Goal: Task Accomplishment & Management: Use online tool/utility

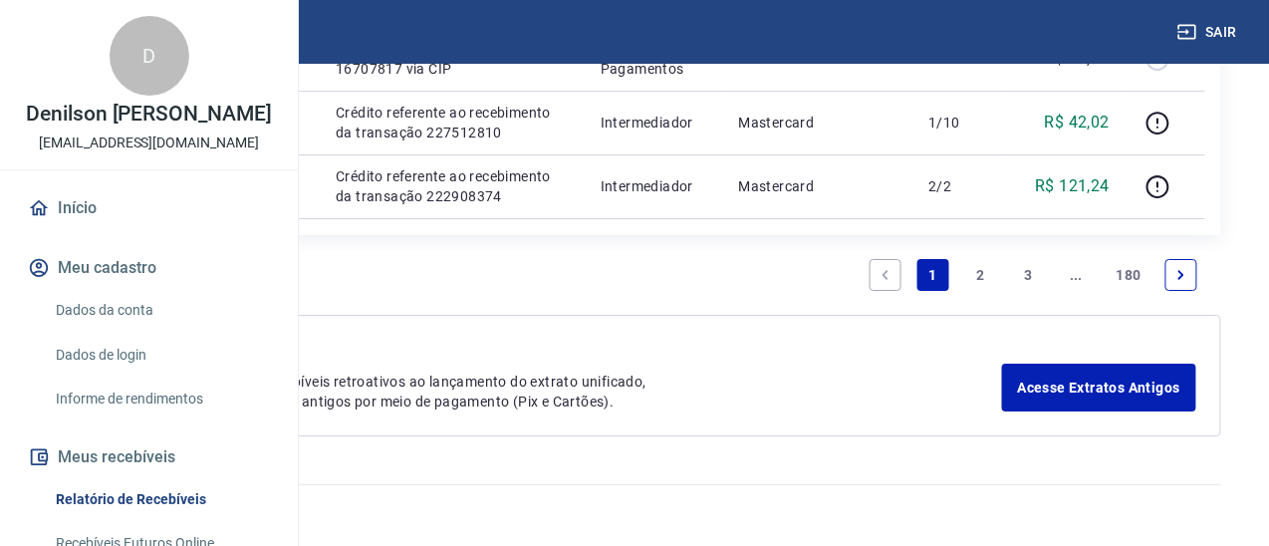
scroll to position [2328, 0]
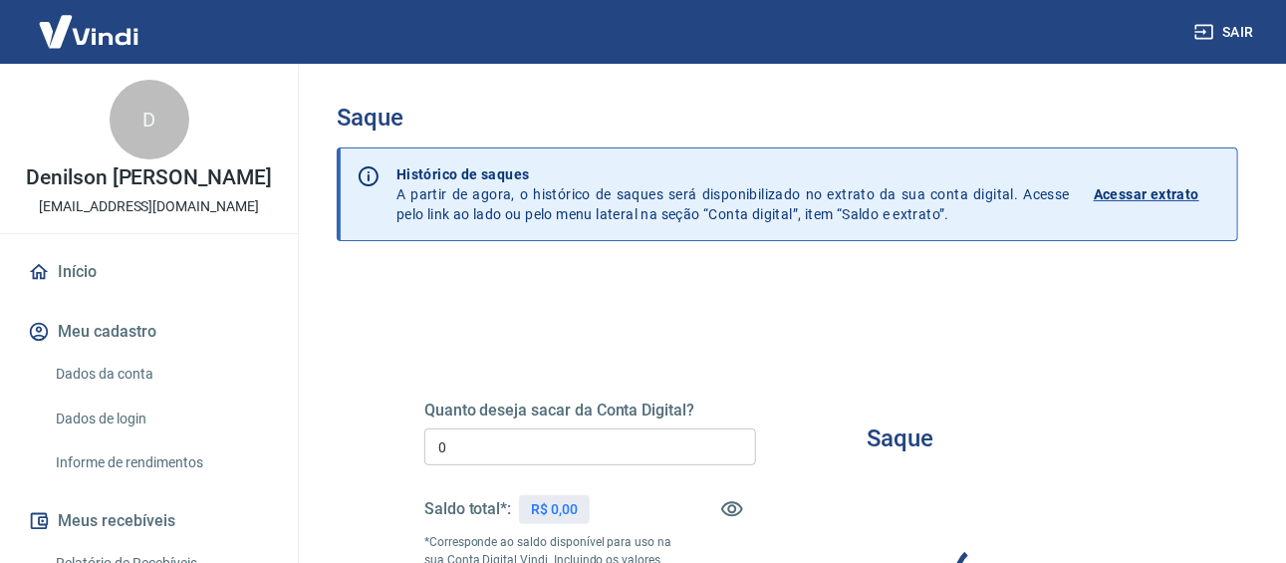
type input "R$ 0,00"
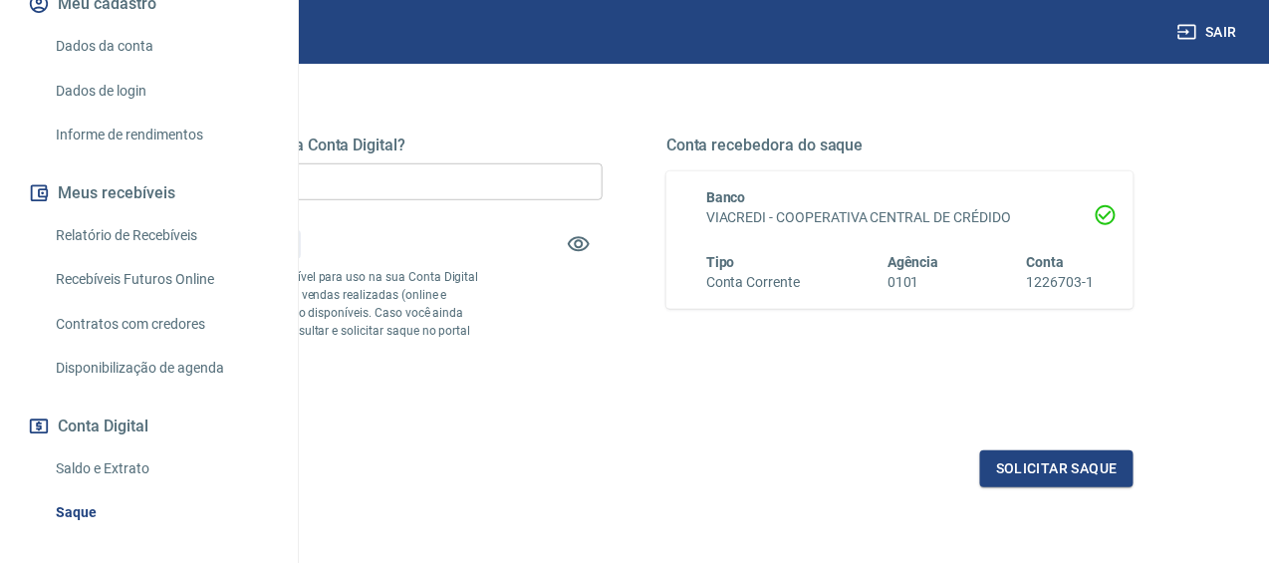
scroll to position [265, 0]
click at [164, 255] on link "Relatório de Recebíveis" at bounding box center [161, 234] width 226 height 41
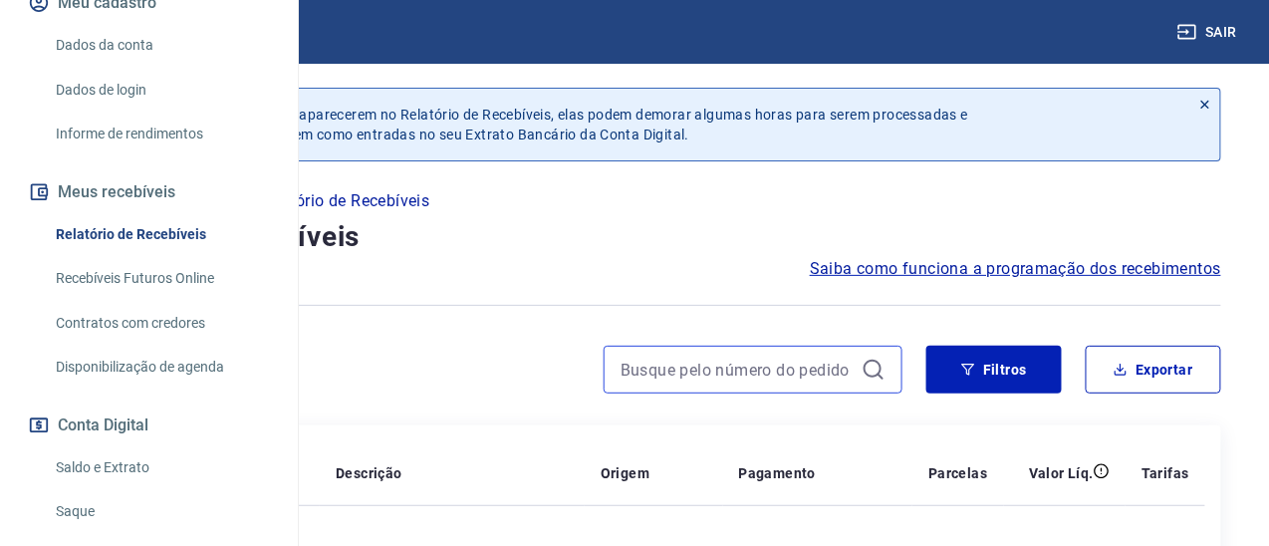
click at [750, 384] on input at bounding box center [736, 370] width 233 height 30
paste input "230160006"
click at [804, 384] on input "230160006" at bounding box center [736, 370] width 233 height 30
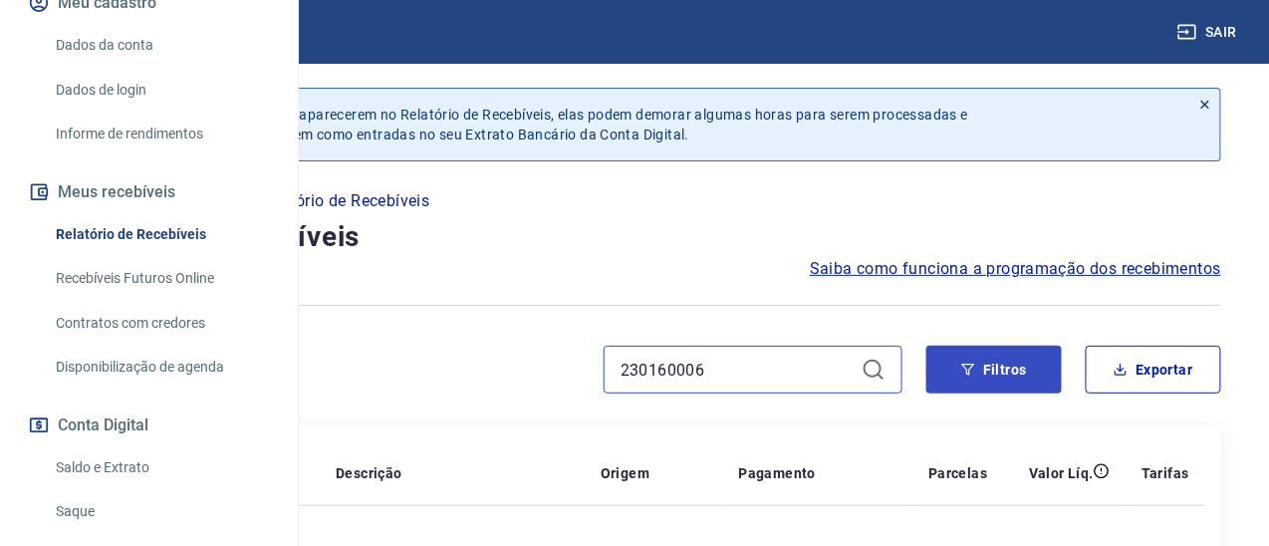
paste input "230160006"
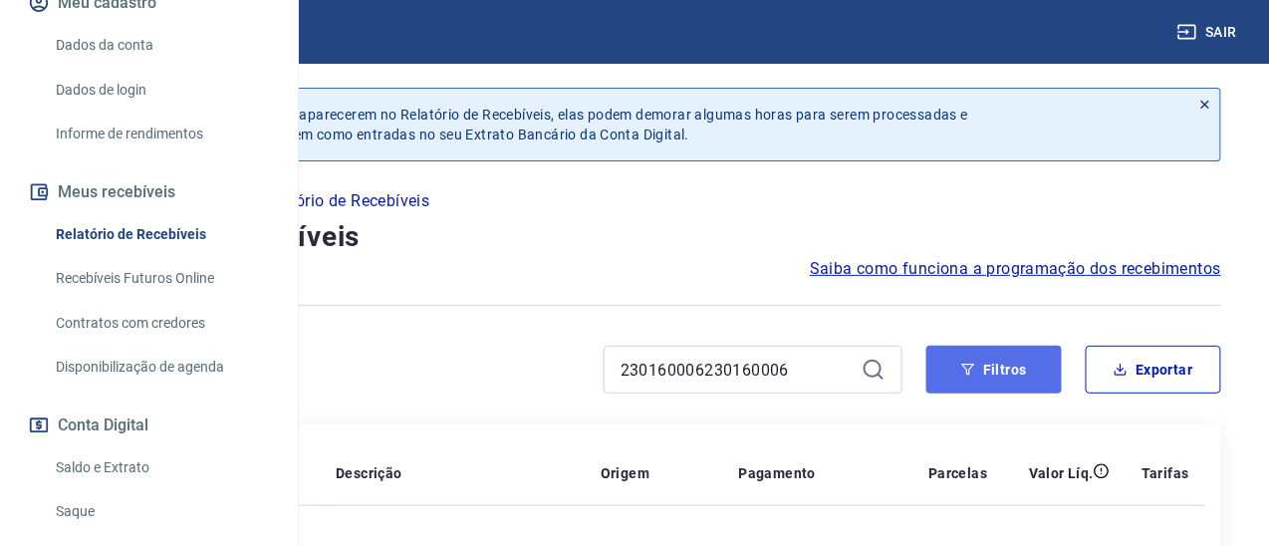
click at [992, 393] on button "Filtros" at bounding box center [993, 370] width 135 height 48
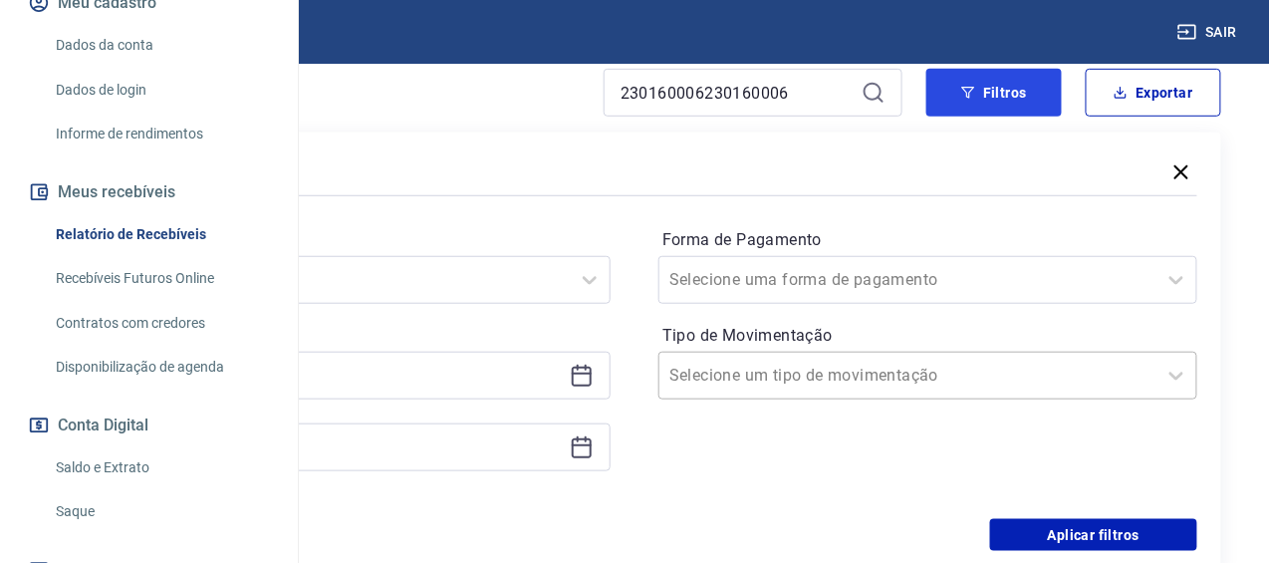
scroll to position [265, 0]
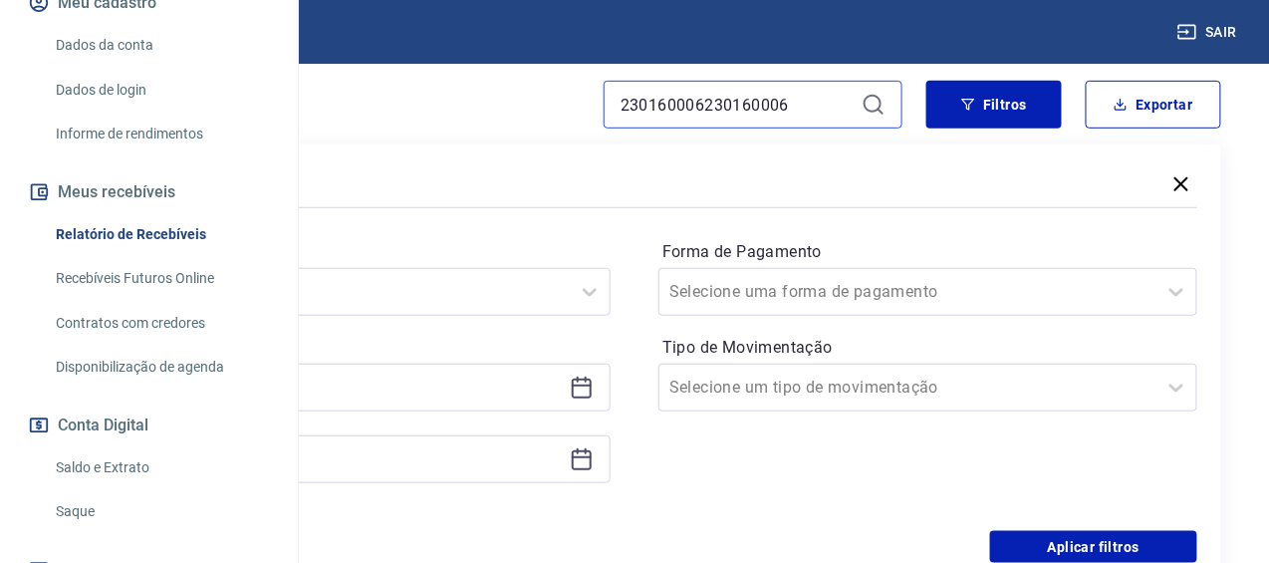
drag, startPoint x: 706, startPoint y: 122, endPoint x: 882, endPoint y: 142, distance: 177.4
click at [882, 128] on div "230160006230160006" at bounding box center [753, 105] width 299 height 48
type input "230160006"
click at [991, 148] on div "230160006 Filtros Exportar Filtros Período Selecione um período Período persona…" at bounding box center [634, 334] width 1173 height 506
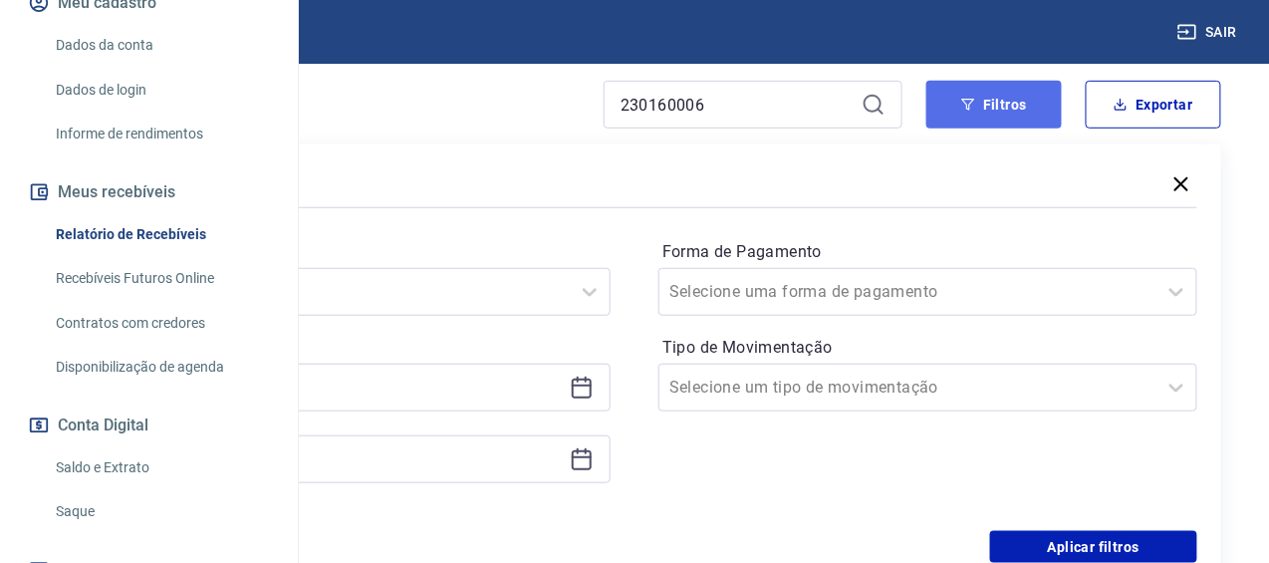
click at [992, 128] on button "Filtros" at bounding box center [993, 105] width 135 height 48
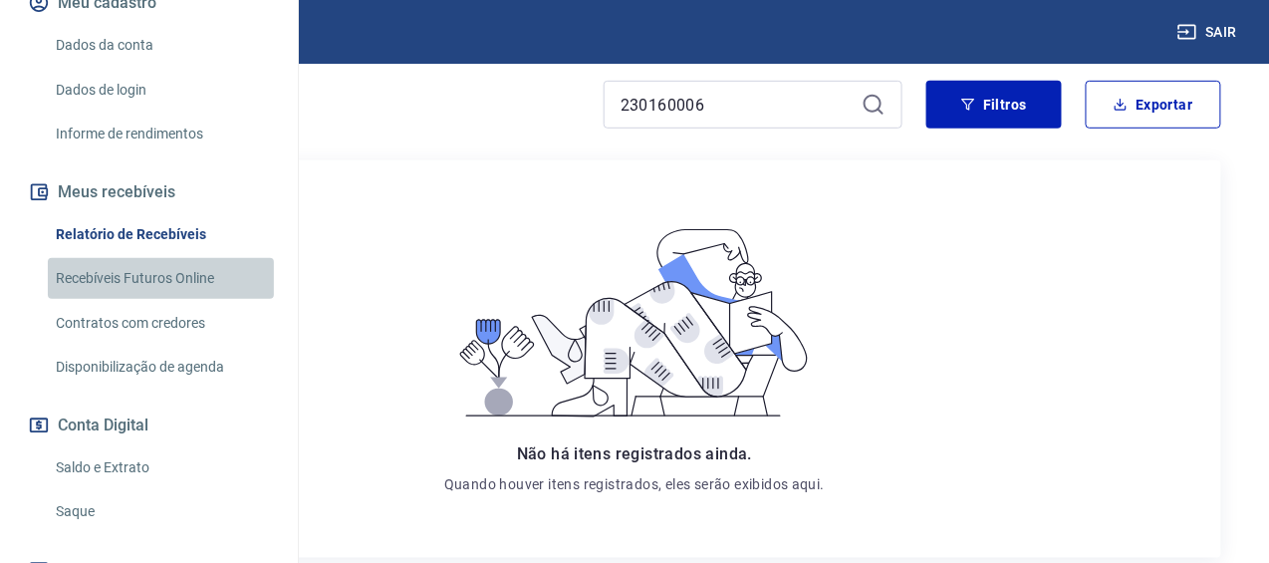
click at [187, 299] on link "Recebíveis Futuros Online" at bounding box center [161, 278] width 226 height 41
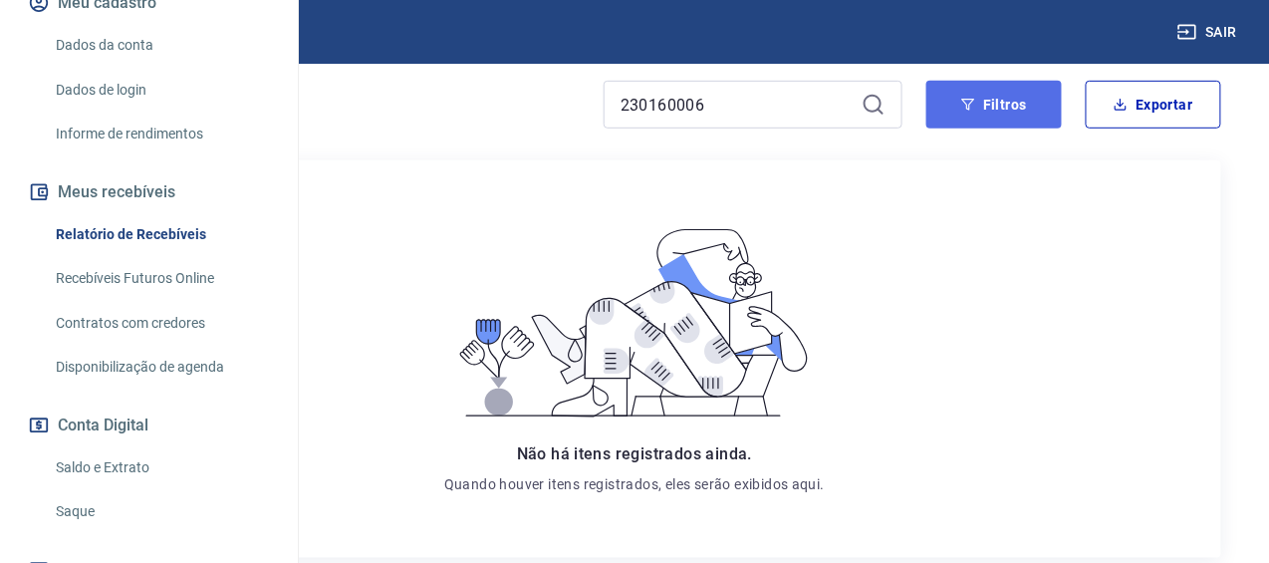
click at [1003, 118] on button "Filtros" at bounding box center [993, 105] width 135 height 48
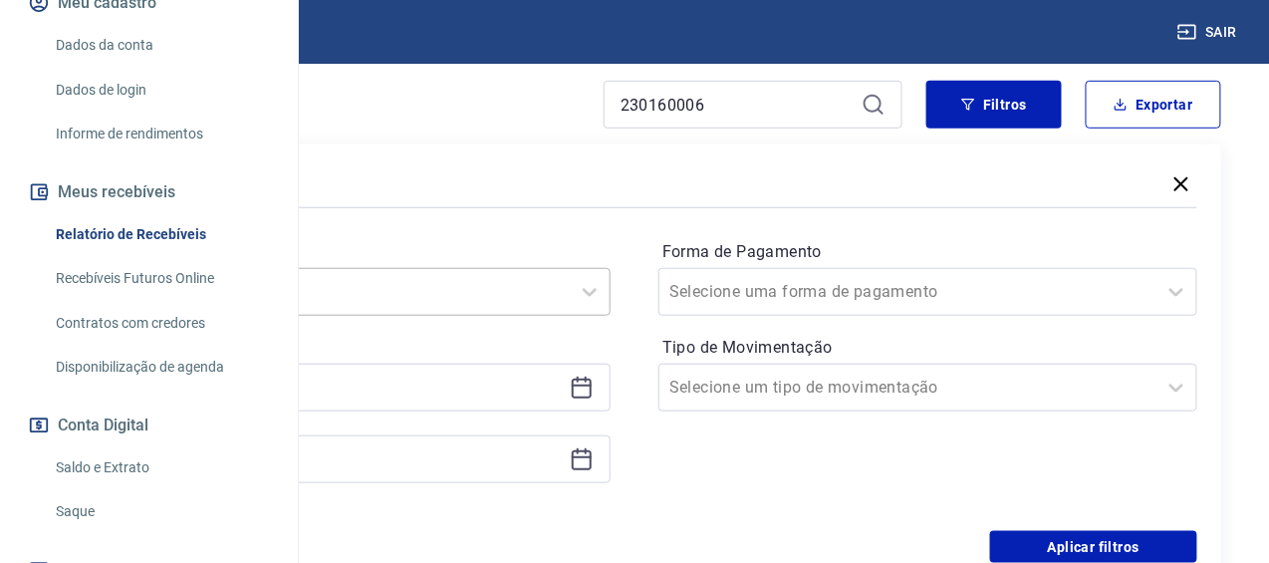
click at [610, 306] on div "Selecione um período" at bounding box center [341, 292] width 539 height 48
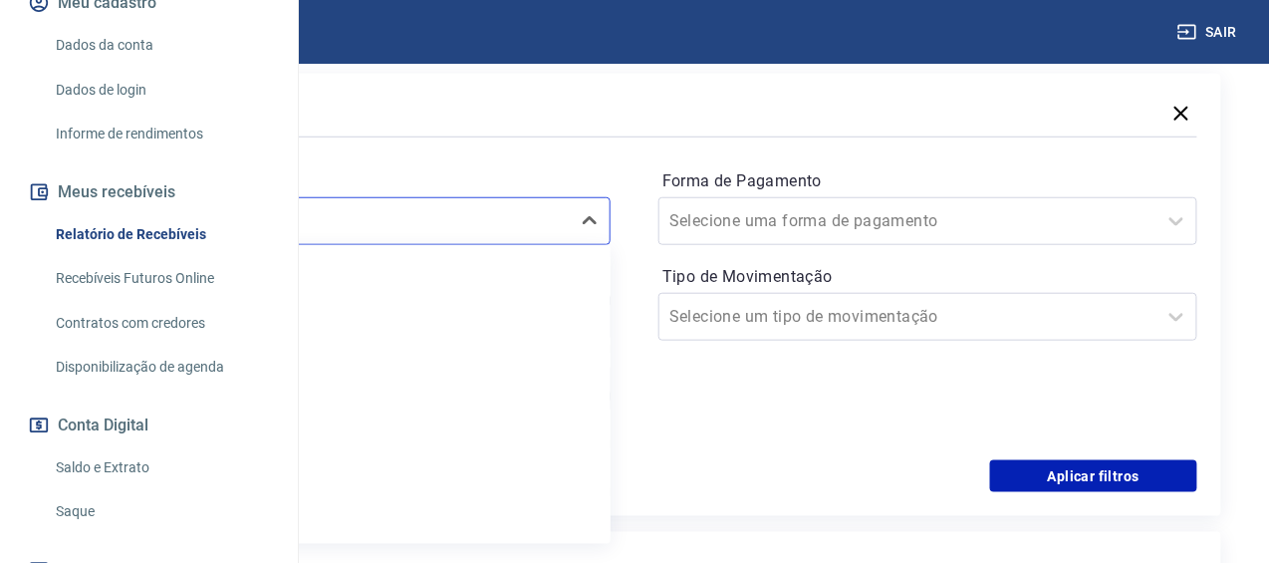
click at [731, 141] on div at bounding box center [634, 136] width 1125 height 9
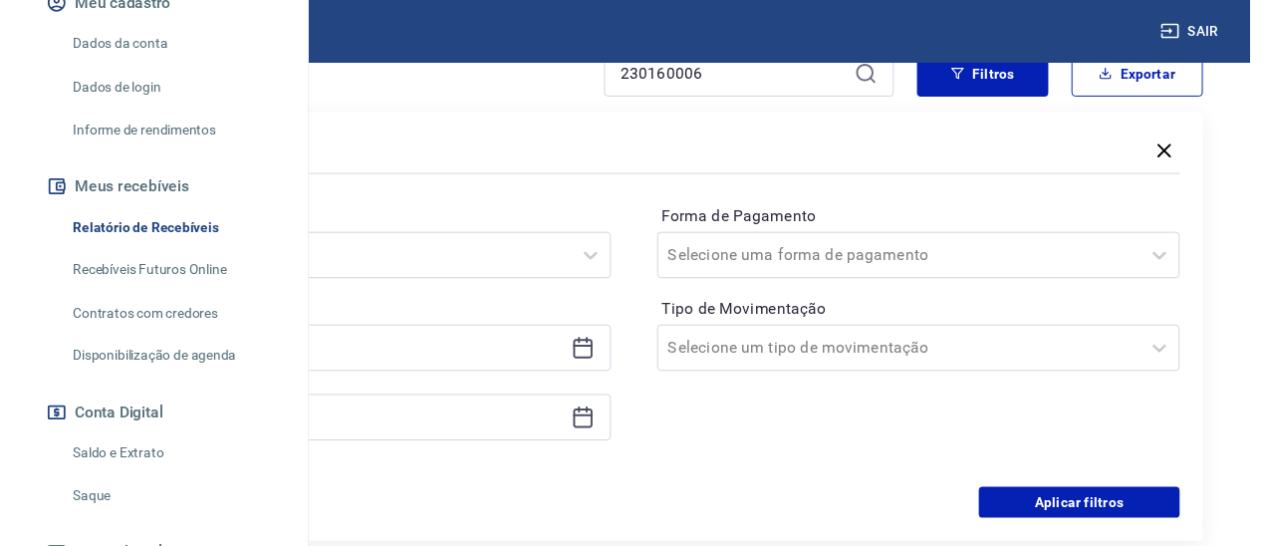
scroll to position [0, 0]
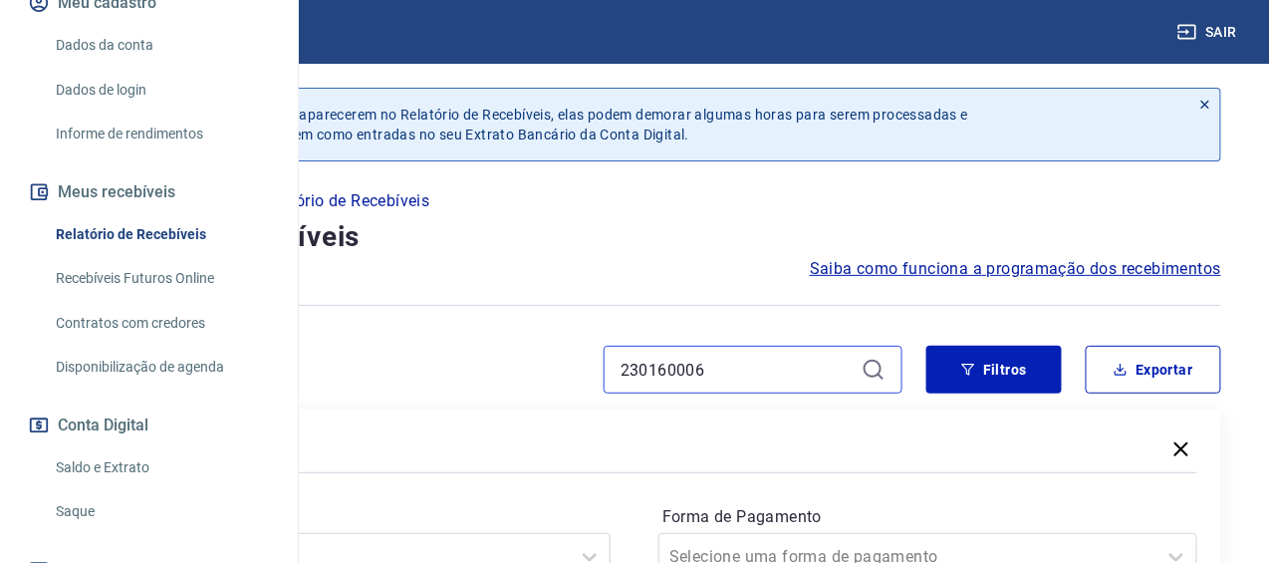
drag, startPoint x: 779, startPoint y: 397, endPoint x: 602, endPoint y: 385, distance: 177.7
click at [602, 385] on div "230160006" at bounding box center [475, 370] width 854 height 48
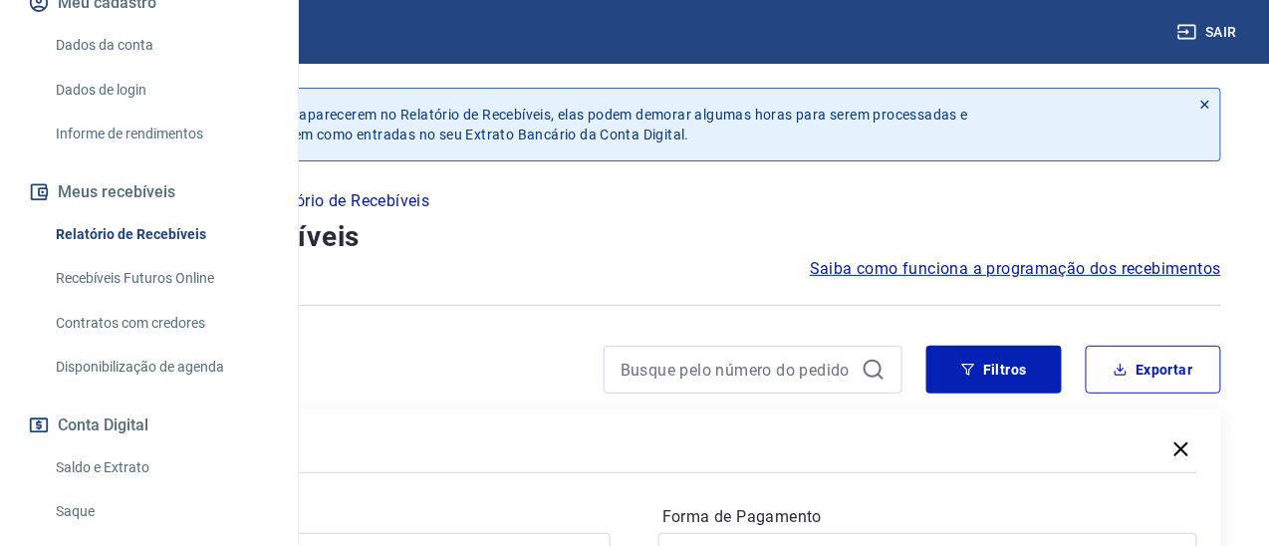
click at [200, 299] on link "Recebíveis Futuros Online" at bounding box center [161, 278] width 226 height 41
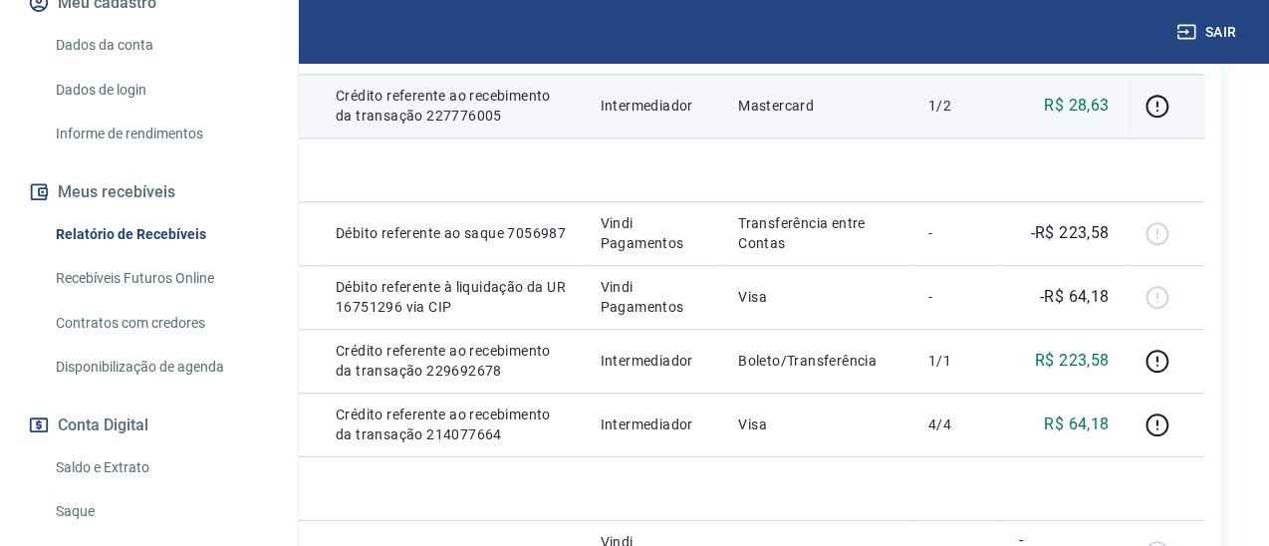
scroll to position [1328, 0]
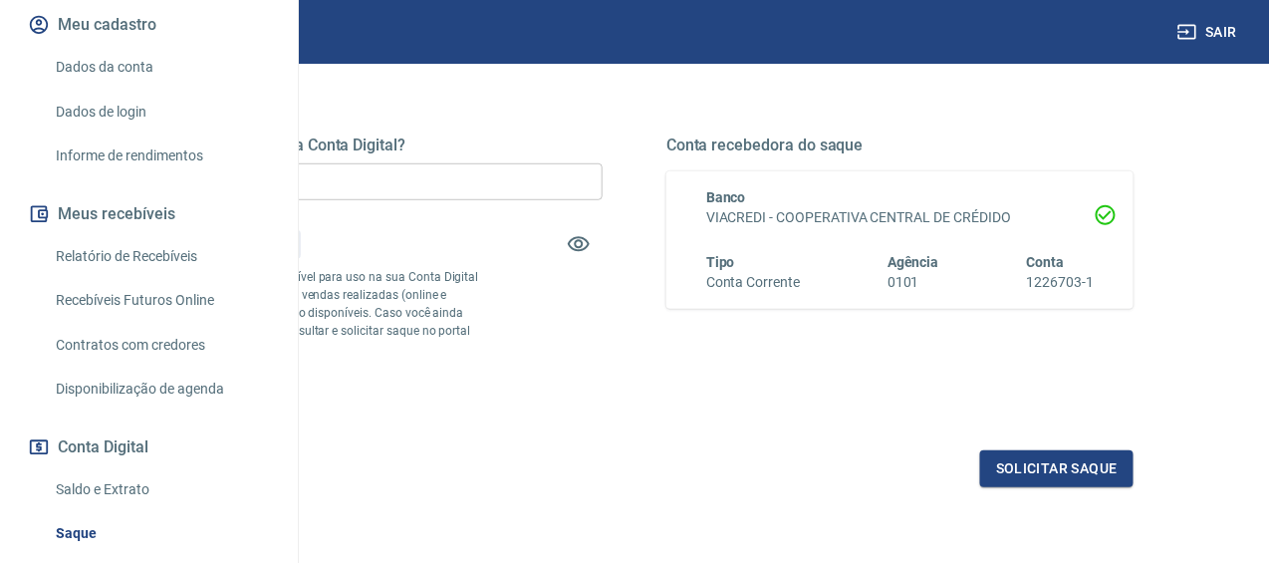
scroll to position [265, 0]
click at [165, 320] on link "Recebíveis Futuros Online" at bounding box center [161, 299] width 226 height 41
